Goal: Task Accomplishment & Management: Manage account settings

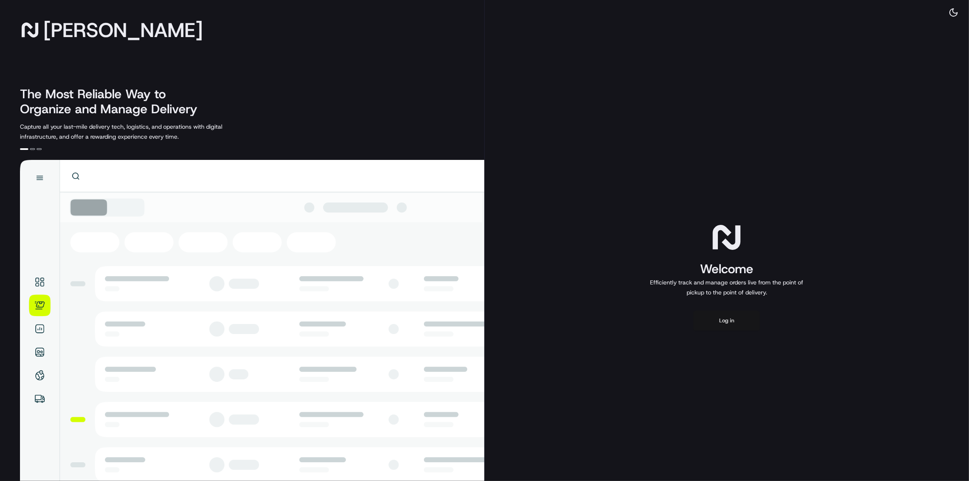
click at [721, 319] on button "Log in" at bounding box center [726, 321] width 67 height 20
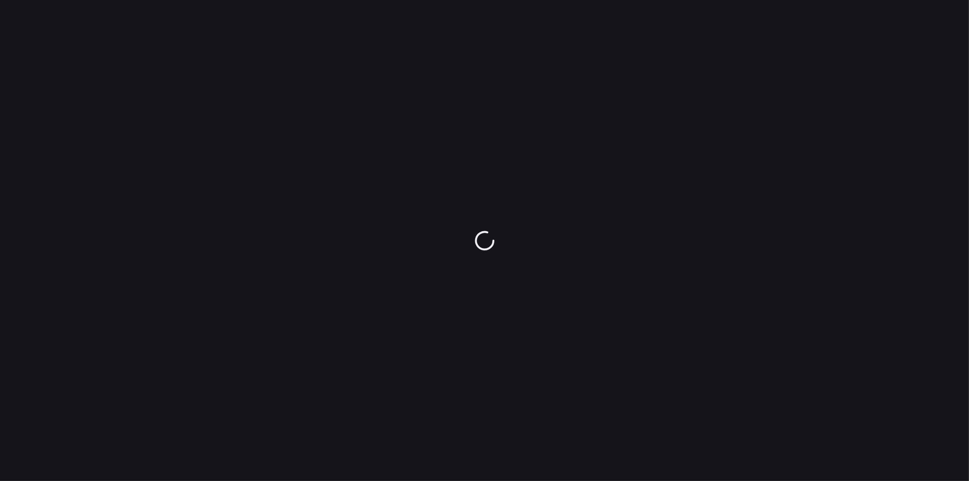
drag, startPoint x: 0, startPoint y: 0, endPoint x: 670, endPoint y: 122, distance: 681.3
click at [648, 130] on div at bounding box center [484, 240] width 969 height 481
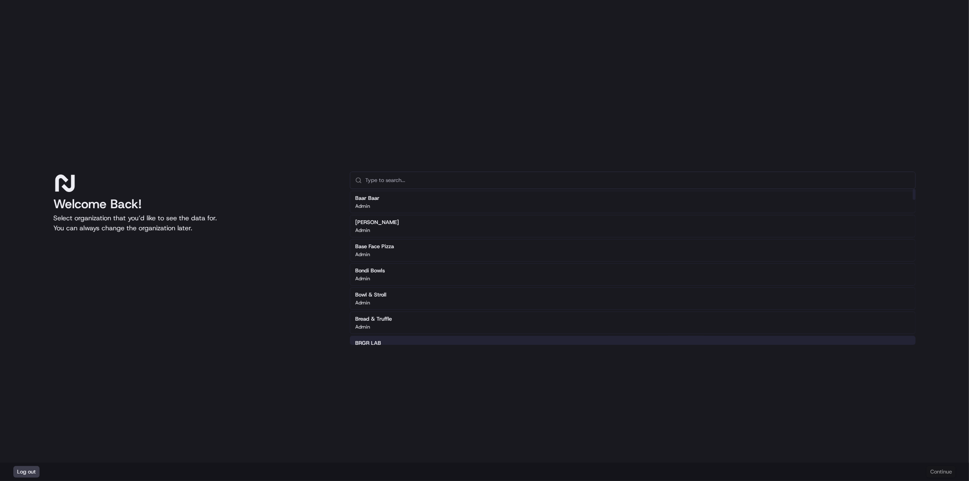
drag, startPoint x: 702, startPoint y: 415, endPoint x: 695, endPoint y: 410, distance: 8.3
click at [701, 415] on div "Welcome Back! Select organization that you’d like to see the data for. You can …" at bounding box center [484, 231] width 969 height 463
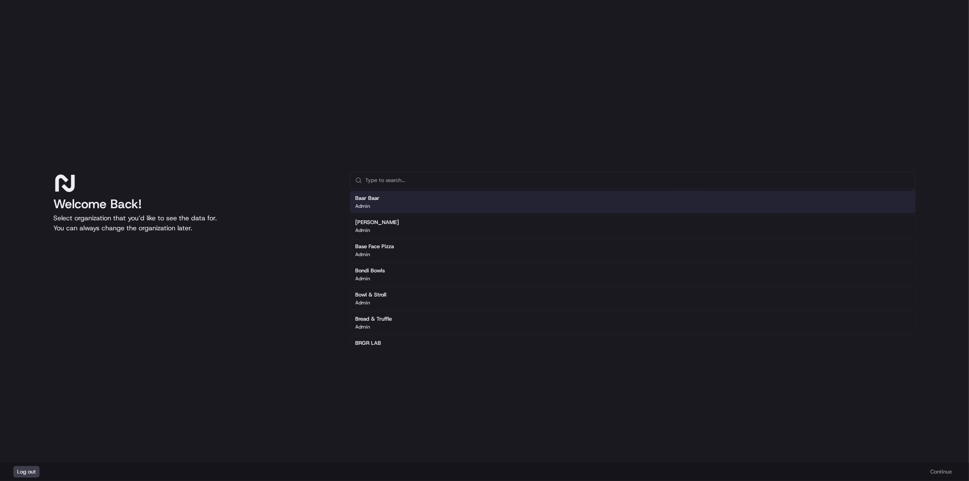
click at [419, 179] on input "text" at bounding box center [637, 180] width 545 height 17
click at [296, 114] on div "Welcome Back! Select organization that you’d like to see the data for. You can …" at bounding box center [484, 231] width 969 height 463
drag, startPoint x: 402, startPoint y: 179, endPoint x: 481, endPoint y: 239, distance: 100.1
click at [402, 179] on input "text" at bounding box center [637, 180] width 545 height 17
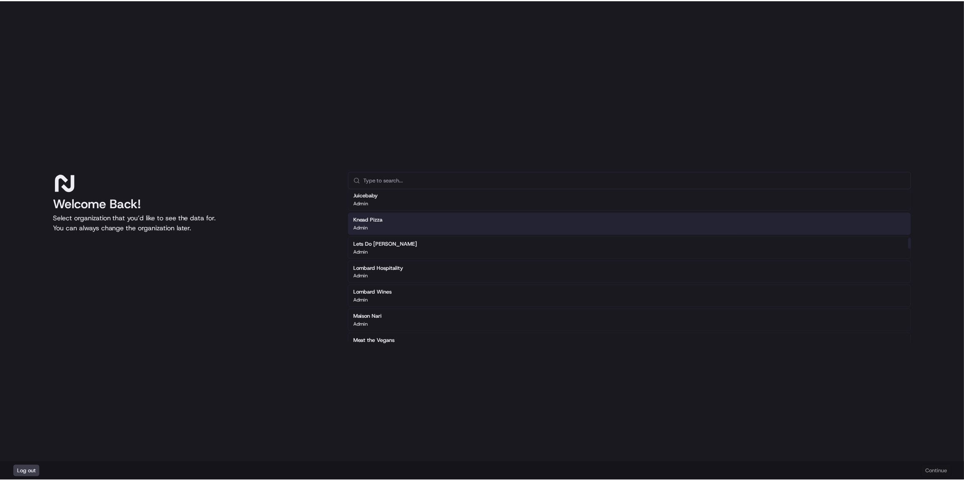
scroll to position [681, 0]
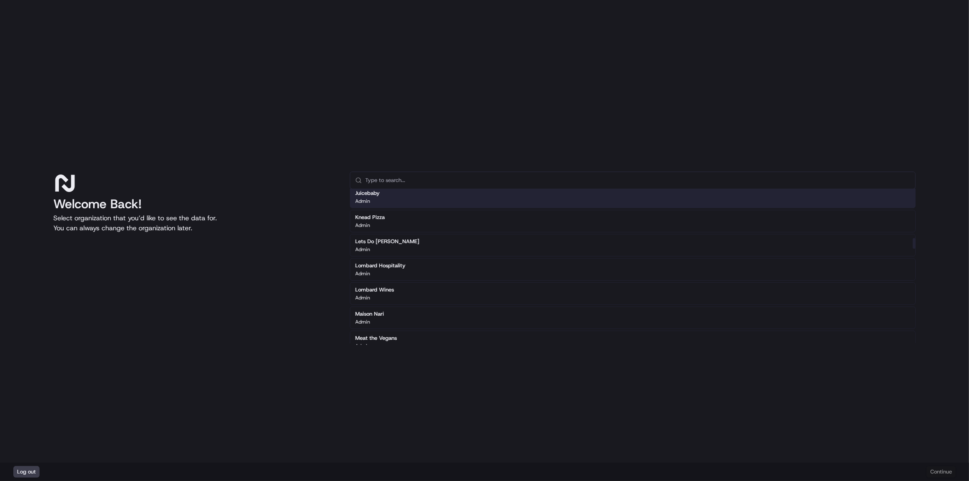
click at [531, 199] on div "Juicebaby Admin" at bounding box center [633, 197] width 566 height 22
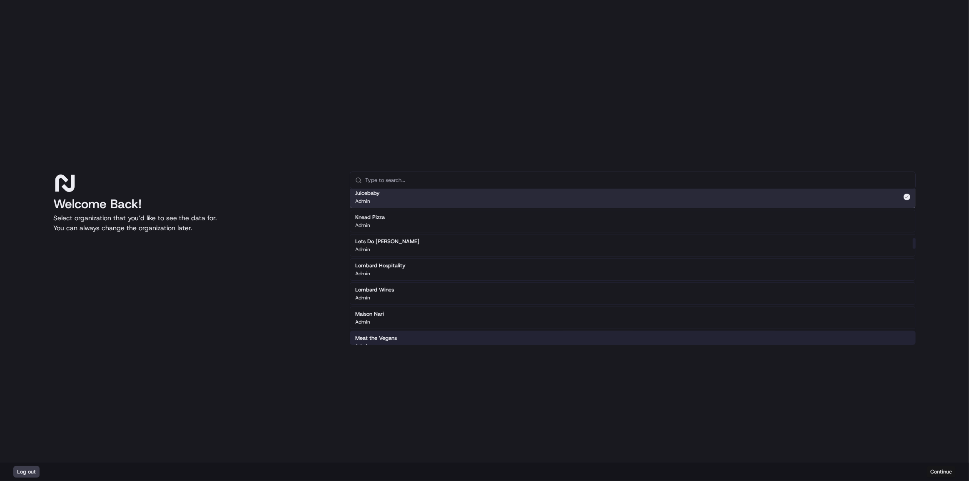
click at [943, 472] on button "Continue" at bounding box center [940, 472] width 29 height 12
